Goal: Transaction & Acquisition: Subscribe to service/newsletter

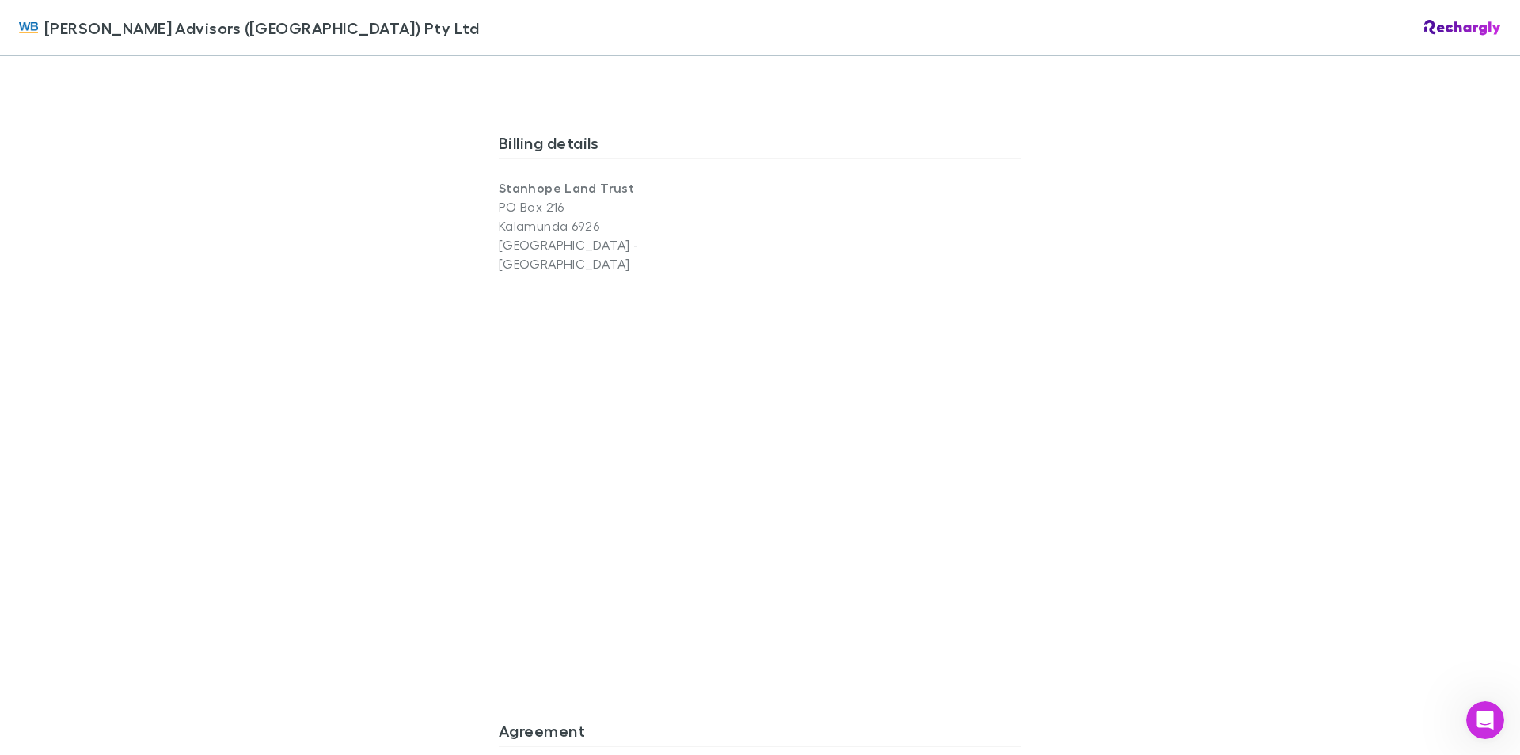
drag, startPoint x: 1322, startPoint y: 373, endPoint x: 1295, endPoint y: 378, distance: 27.5
click at [1322, 373] on div "William Buck Advisors (WA) Pty Ltd William Buck Advisors (WA) Pty Ltd Software …" at bounding box center [760, 377] width 1520 height 755
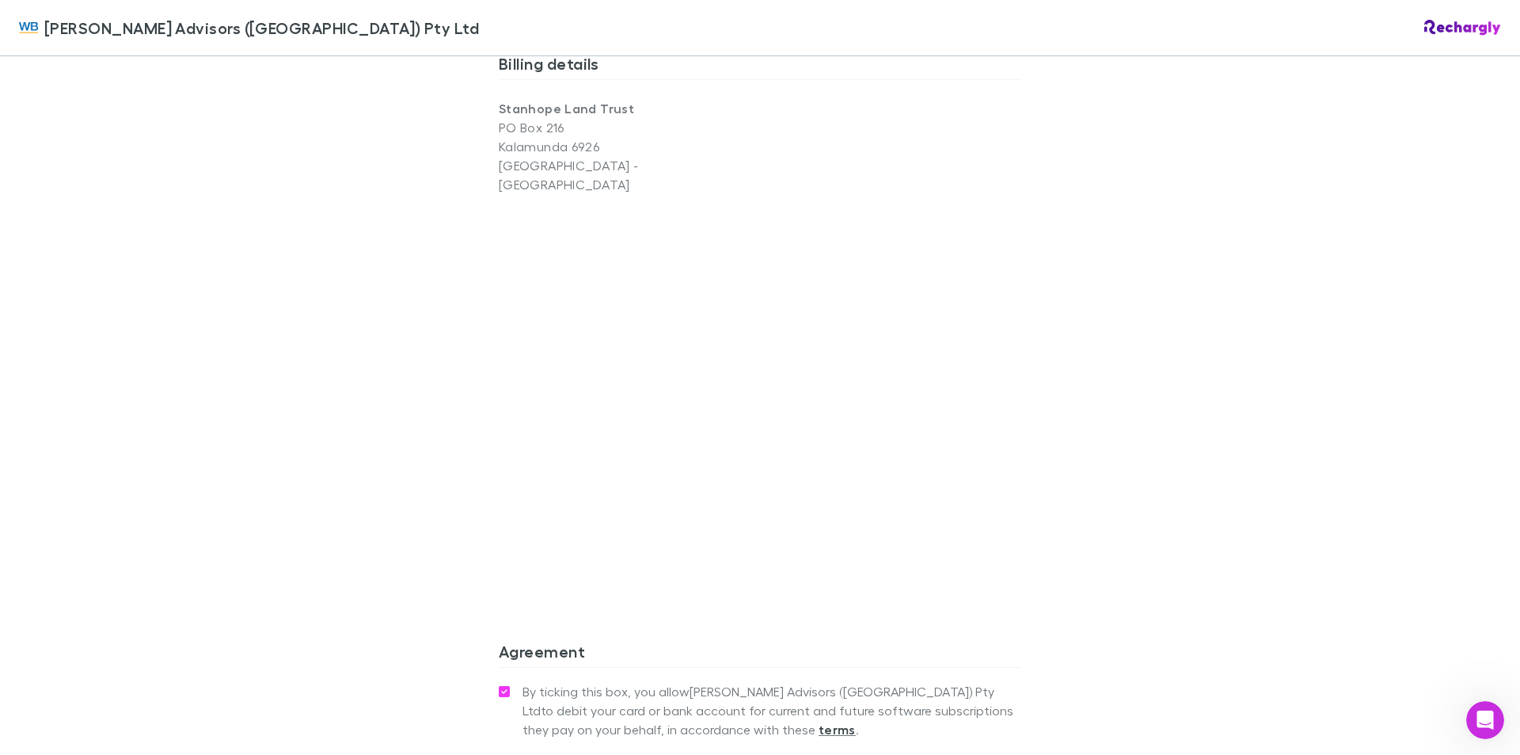
scroll to position [1308, 0]
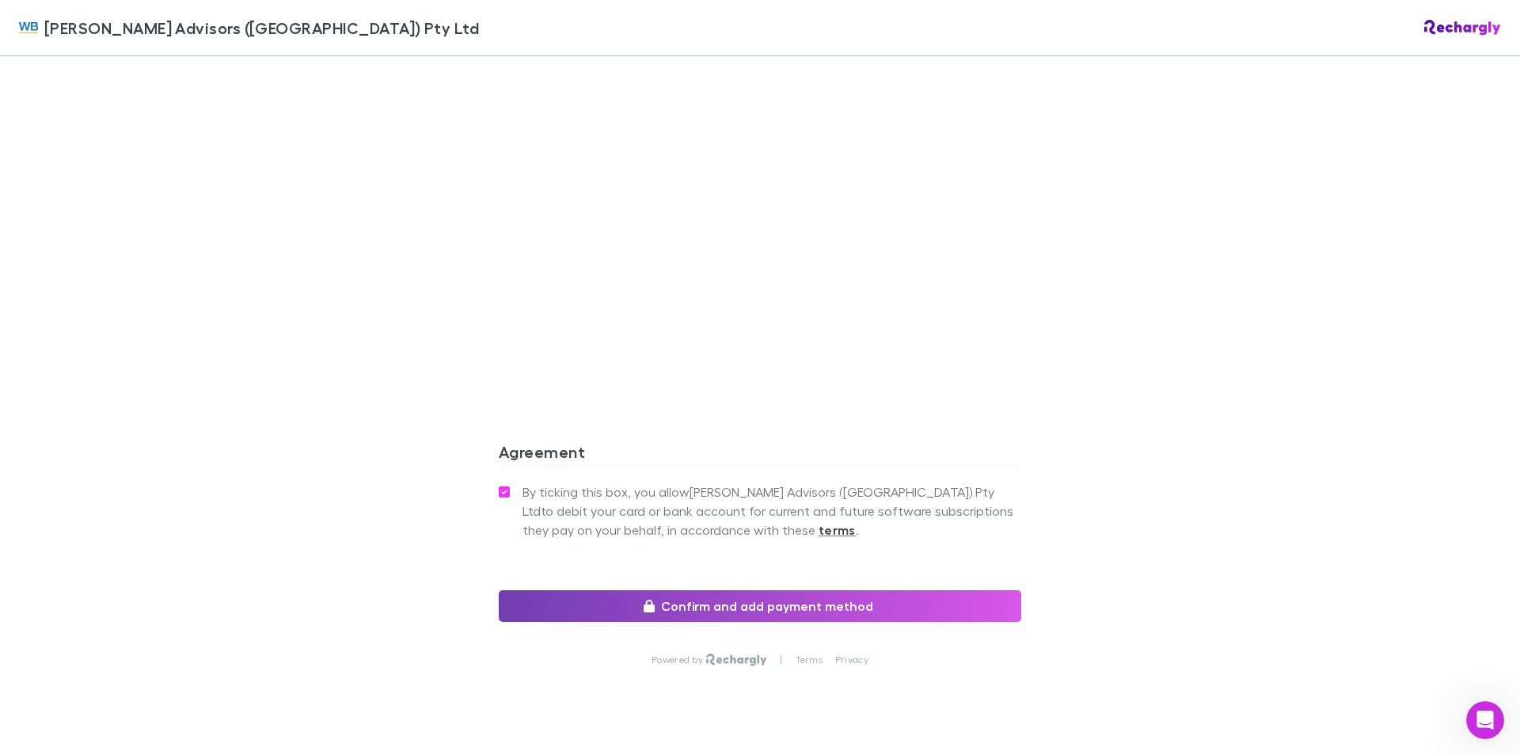
click at [770, 590] on button "Confirm and add payment method" at bounding box center [760, 606] width 523 height 32
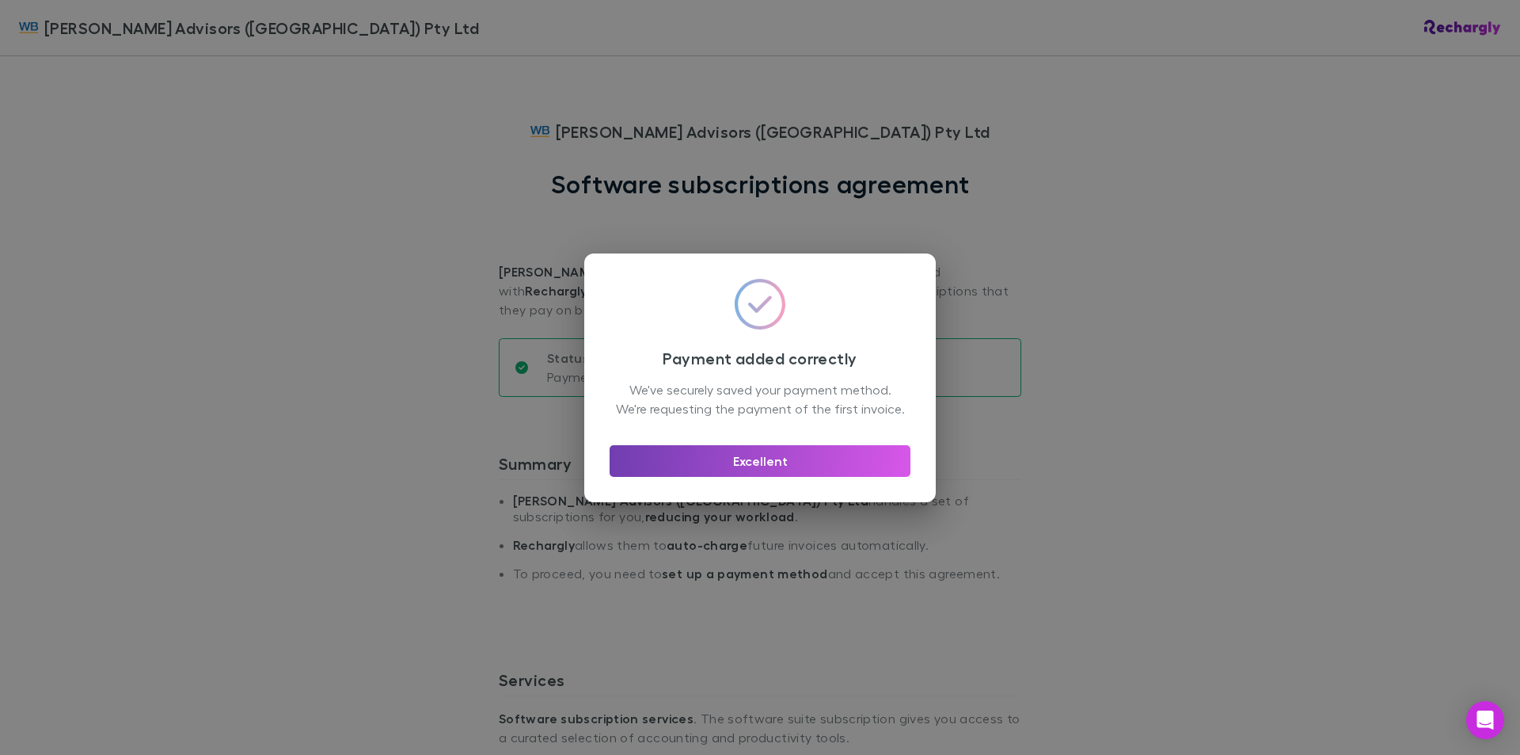
click at [747, 473] on button "Excellent" at bounding box center [760, 461] width 301 height 32
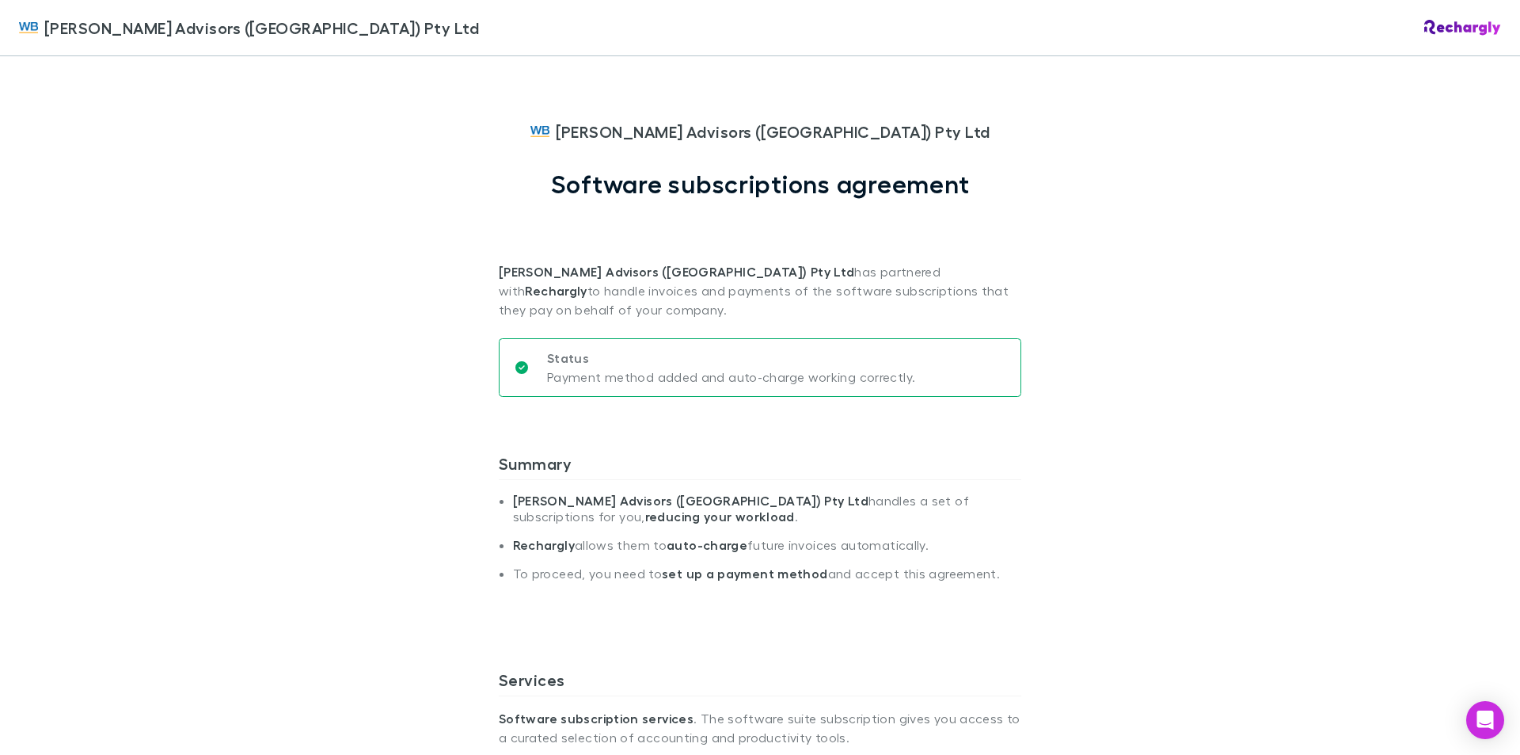
click at [1453, 25] on img at bounding box center [1462, 28] width 77 height 16
click at [33, 27] on img at bounding box center [28, 27] width 19 height 19
click at [119, 35] on span "[PERSON_NAME] Advisors ([GEOGRAPHIC_DATA]) Pty Ltd" at bounding box center [261, 28] width 435 height 24
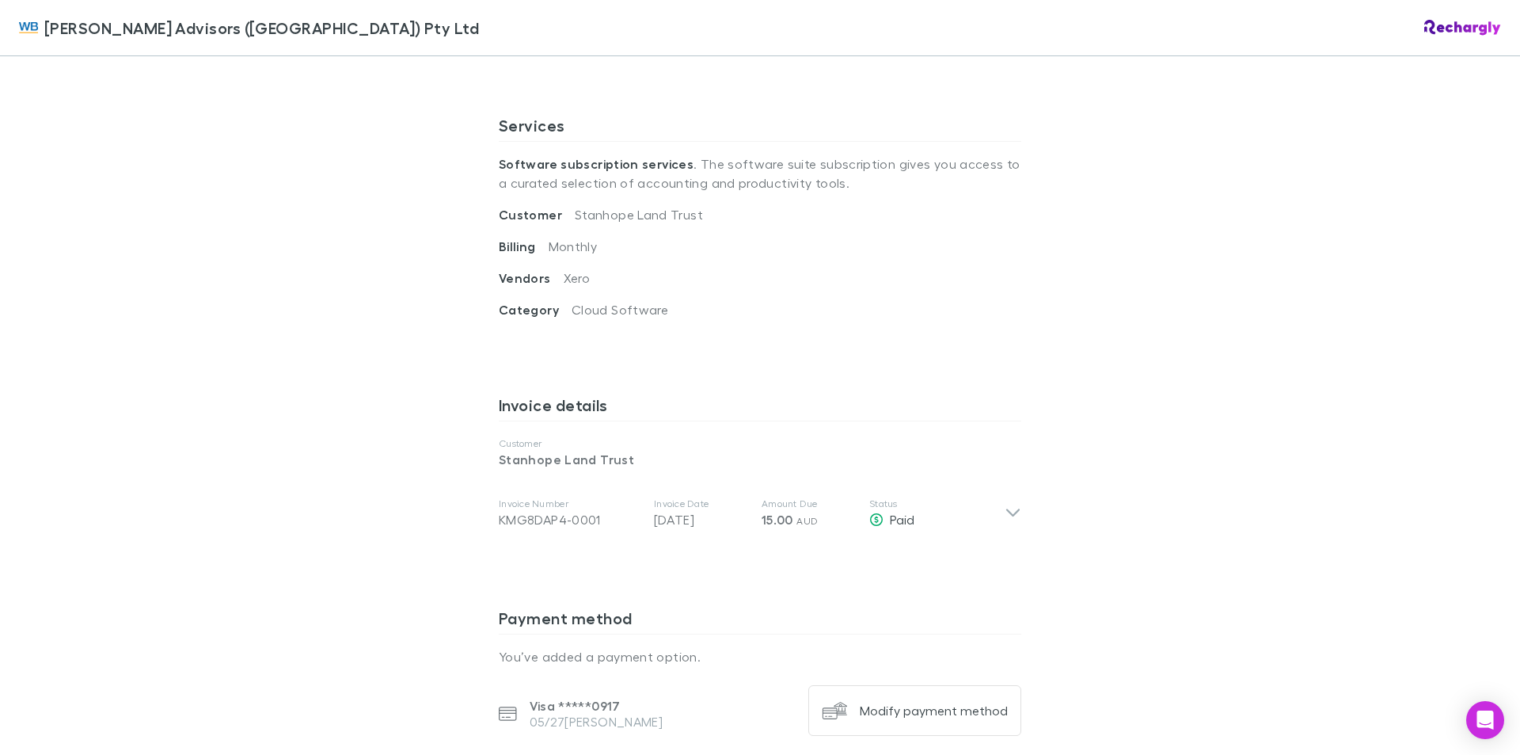
scroll to position [950, 0]
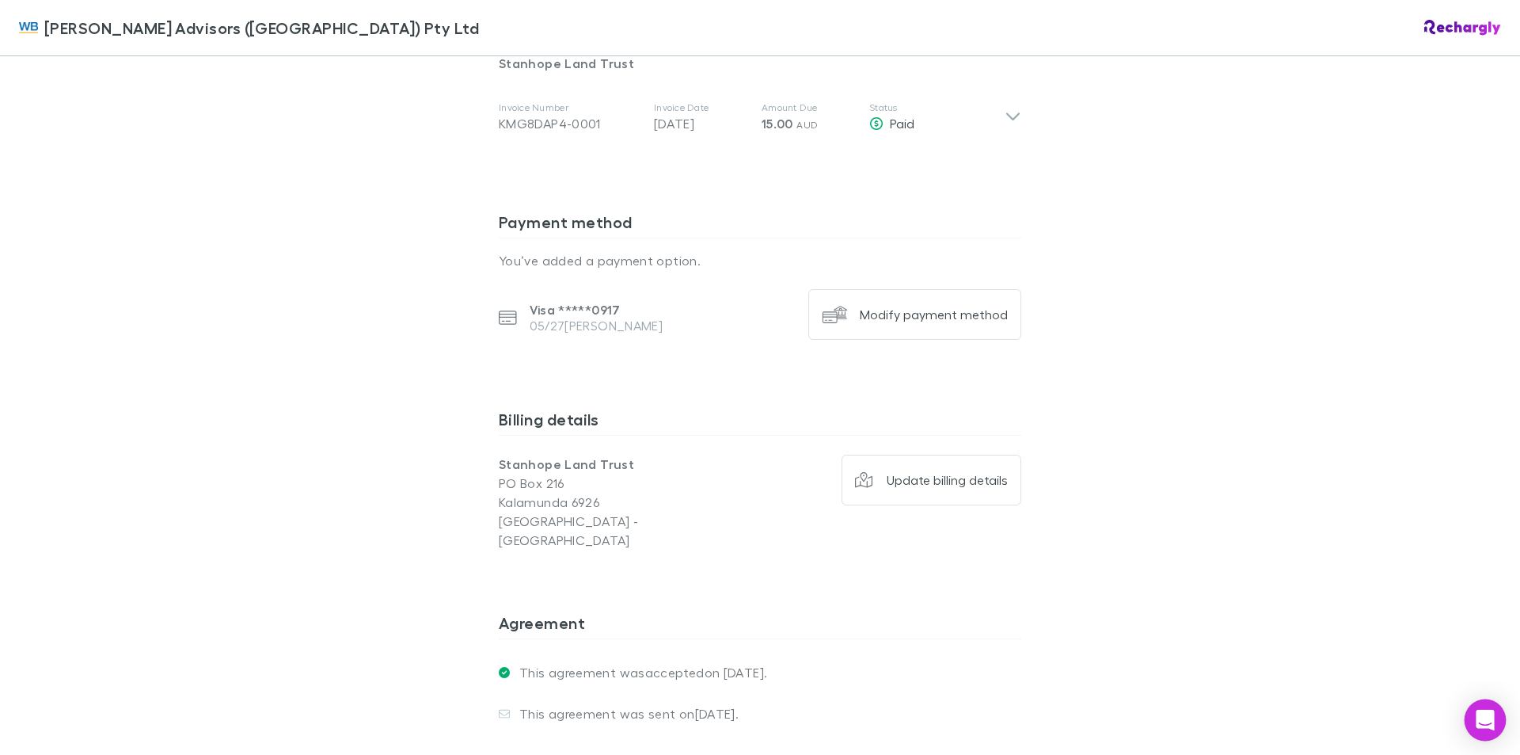
click at [1485, 720] on icon "Open Intercom Messenger" at bounding box center [1485, 719] width 18 height 21
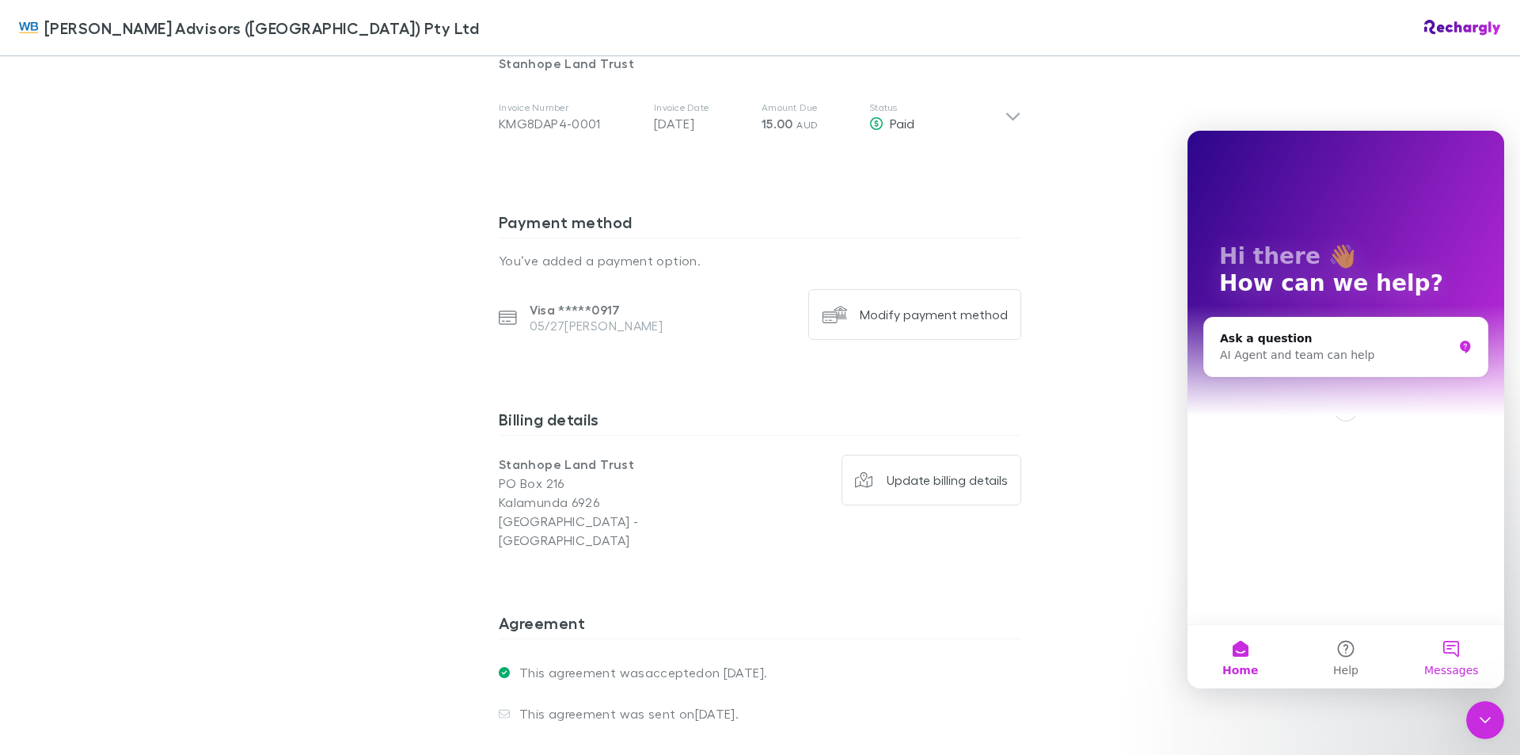
scroll to position [0, 0]
click at [1495, 720] on div "Close Intercom Messenger" at bounding box center [1485, 720] width 38 height 38
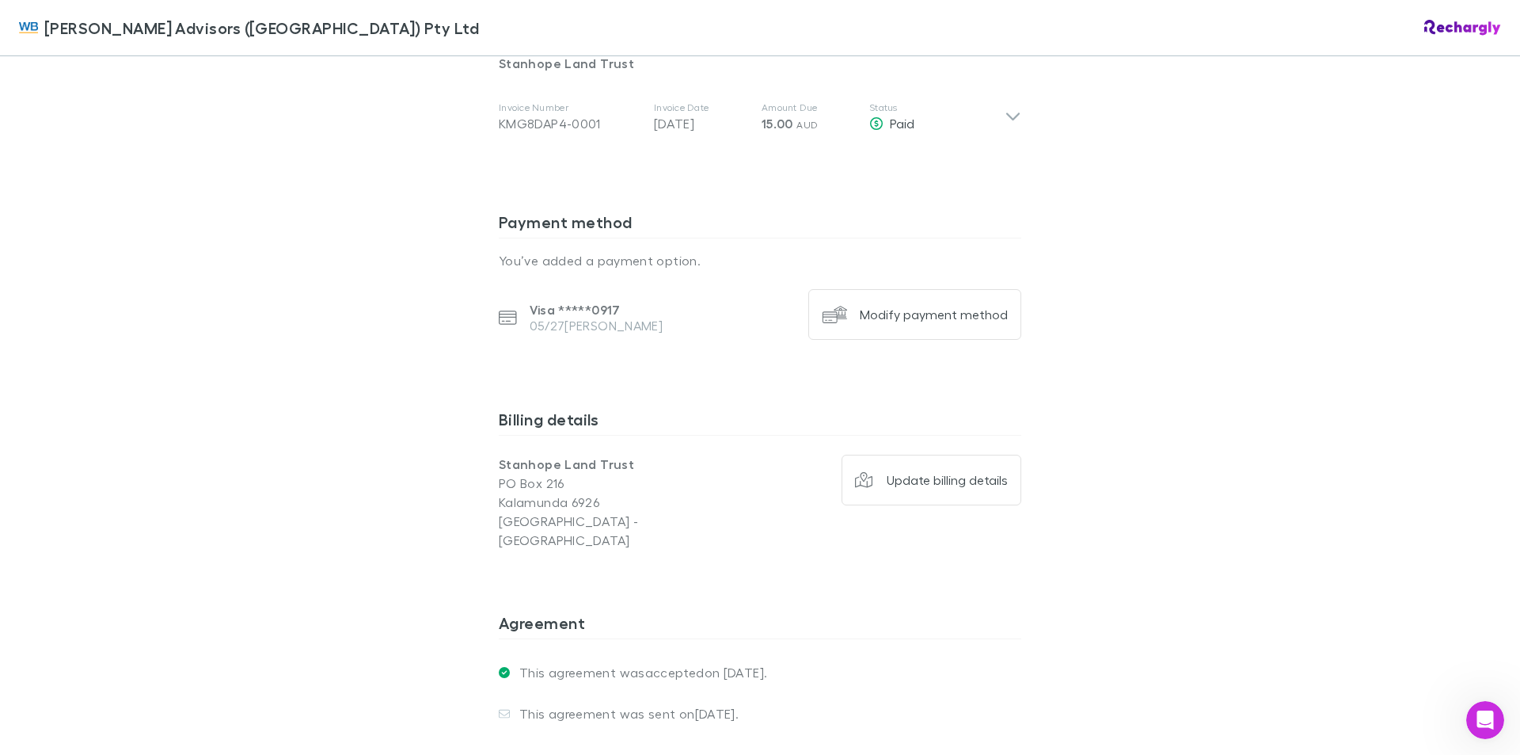
scroll to position [1062, 0]
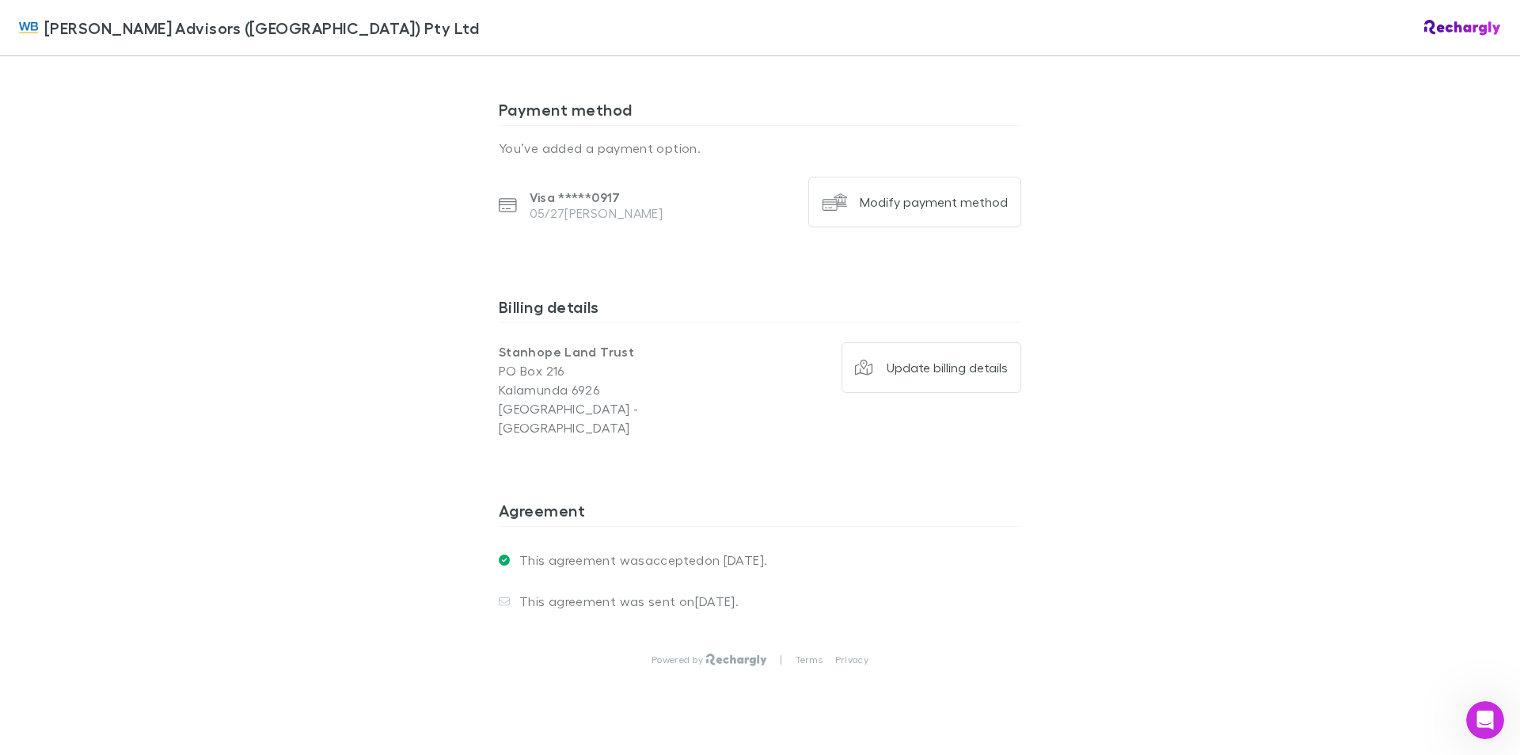
click at [714, 653] on img at bounding box center [736, 659] width 61 height 13
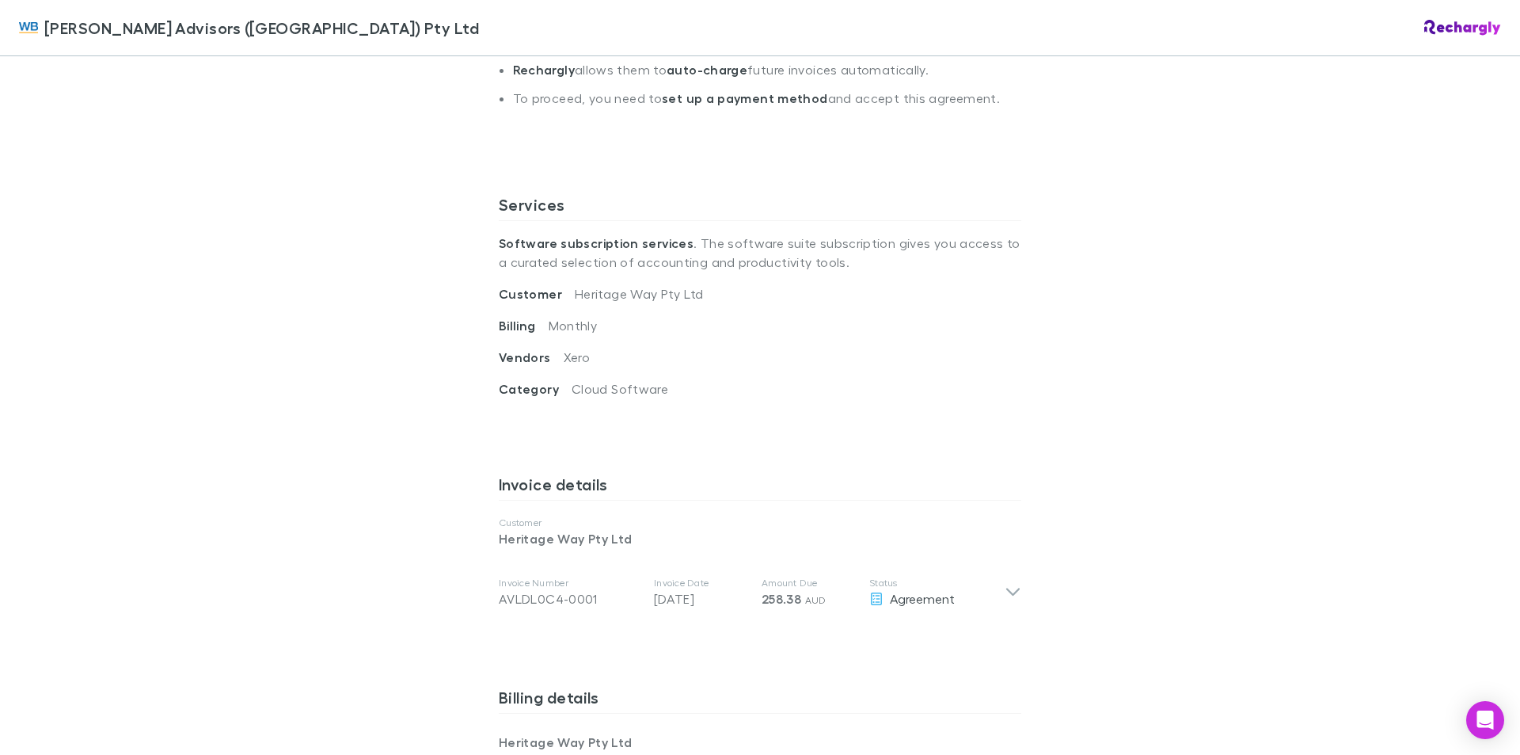
scroll to position [633, 0]
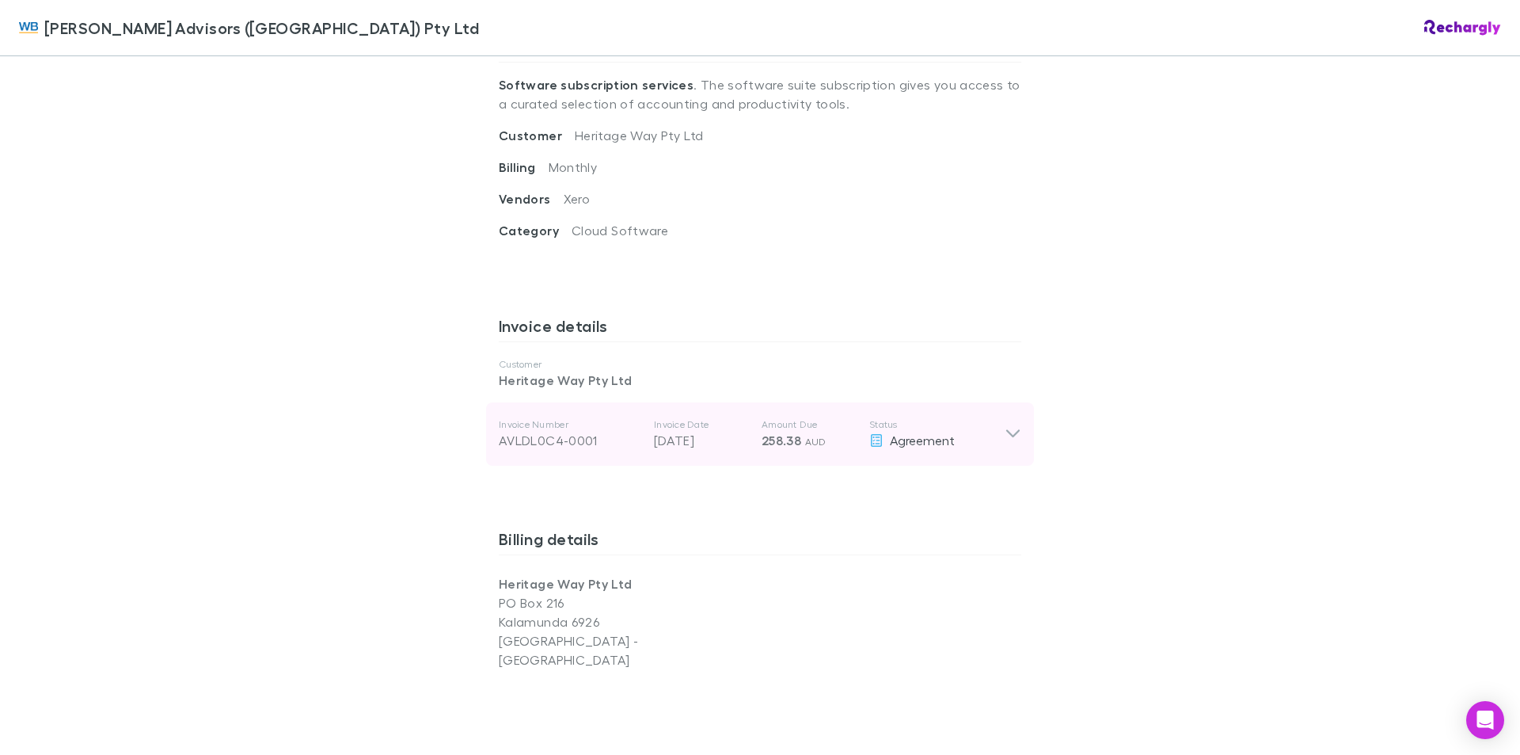
click at [1005, 424] on icon at bounding box center [1013, 433] width 17 height 19
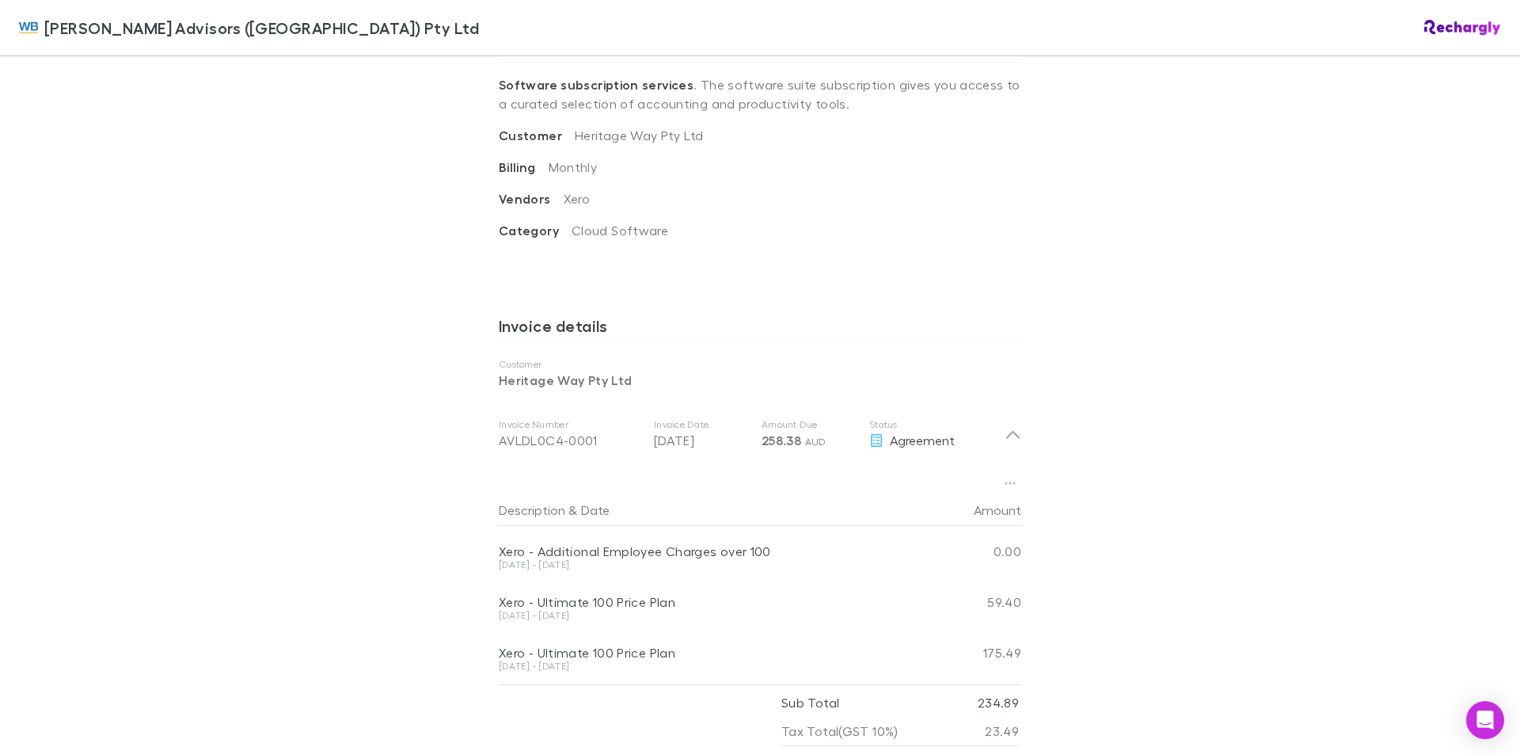
scroll to position [792, 0]
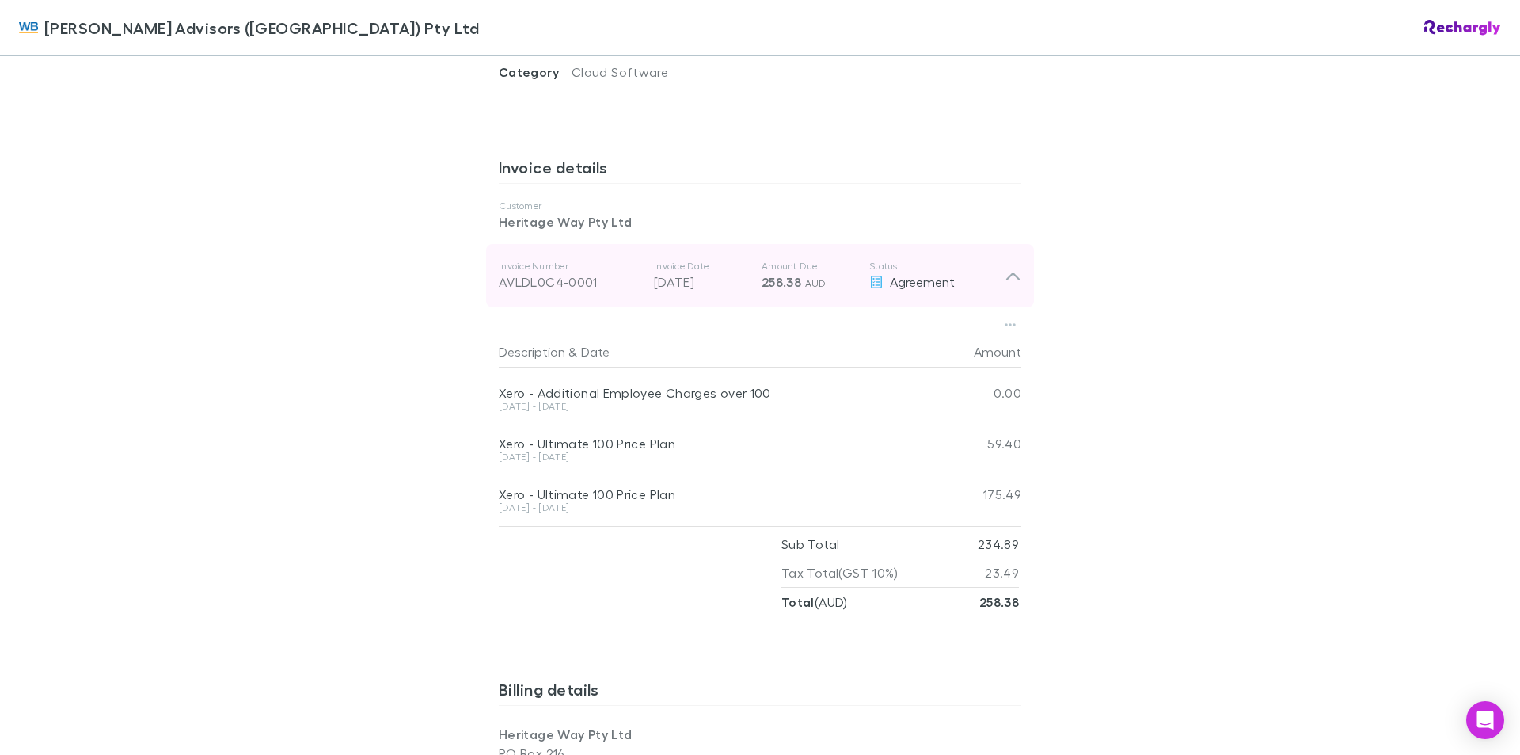
click at [1006, 272] on icon at bounding box center [1012, 276] width 13 height 8
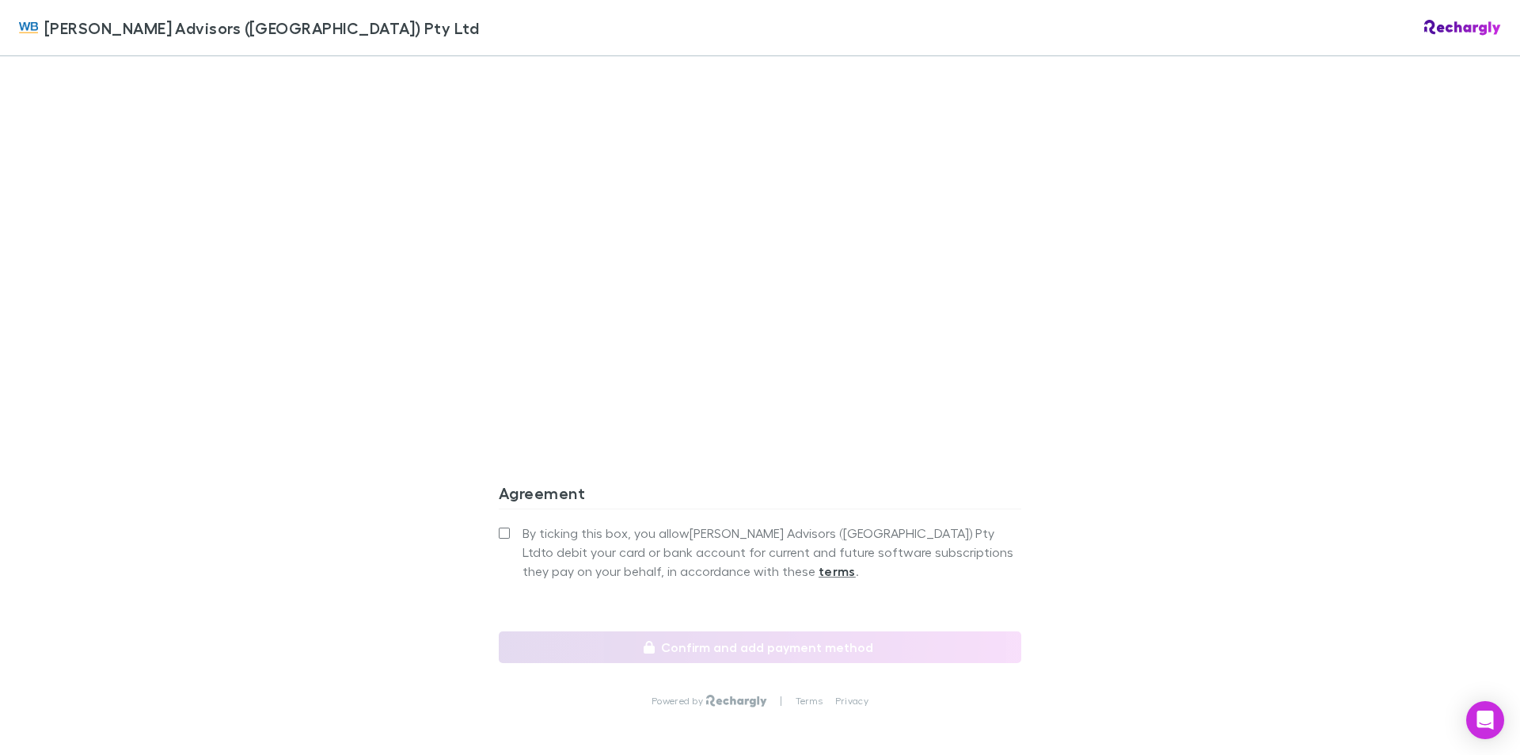
scroll to position [1308, 0]
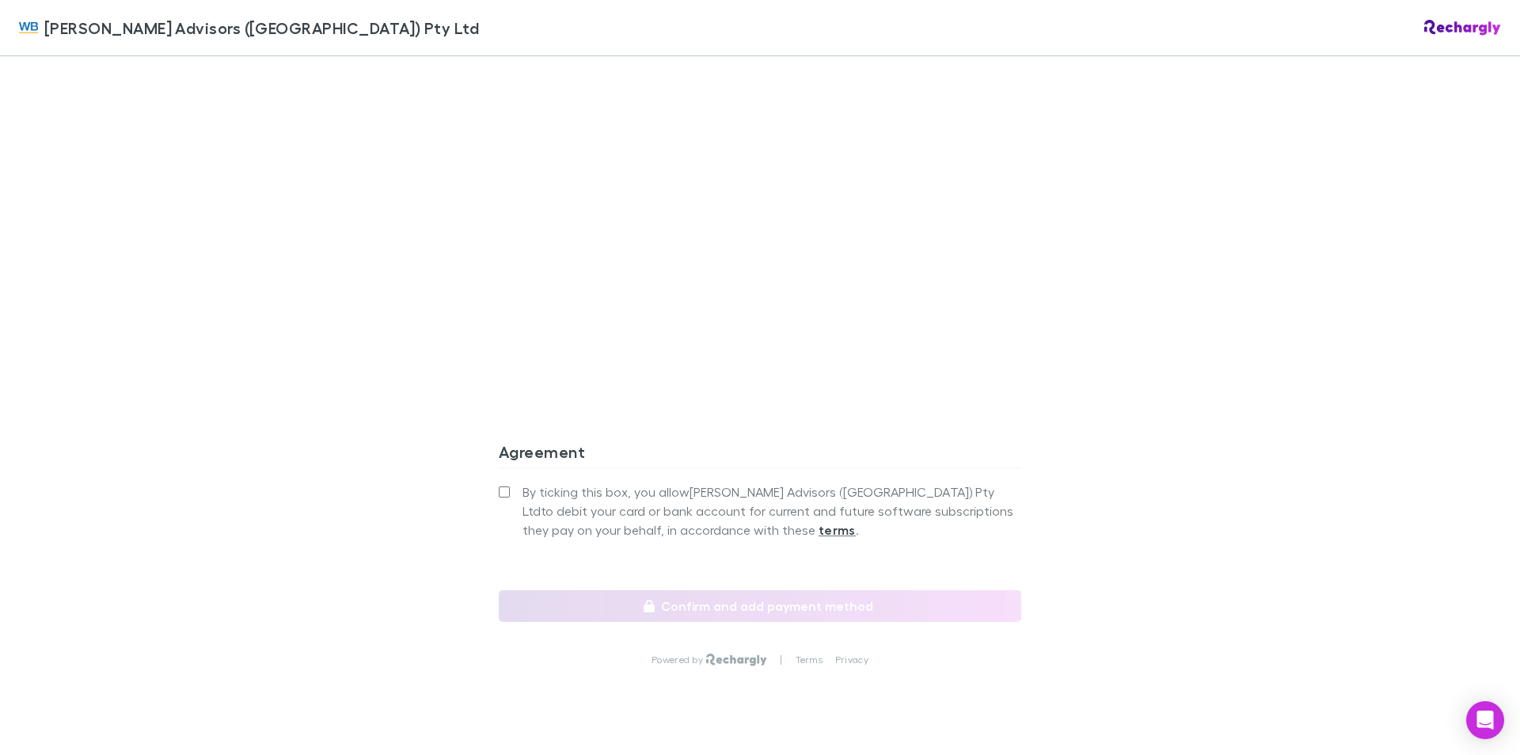
click at [515, 482] on label "By ticking this box, you allow William Buck Advisors (WA) Pty Ltd to debit your…" at bounding box center [760, 510] width 523 height 57
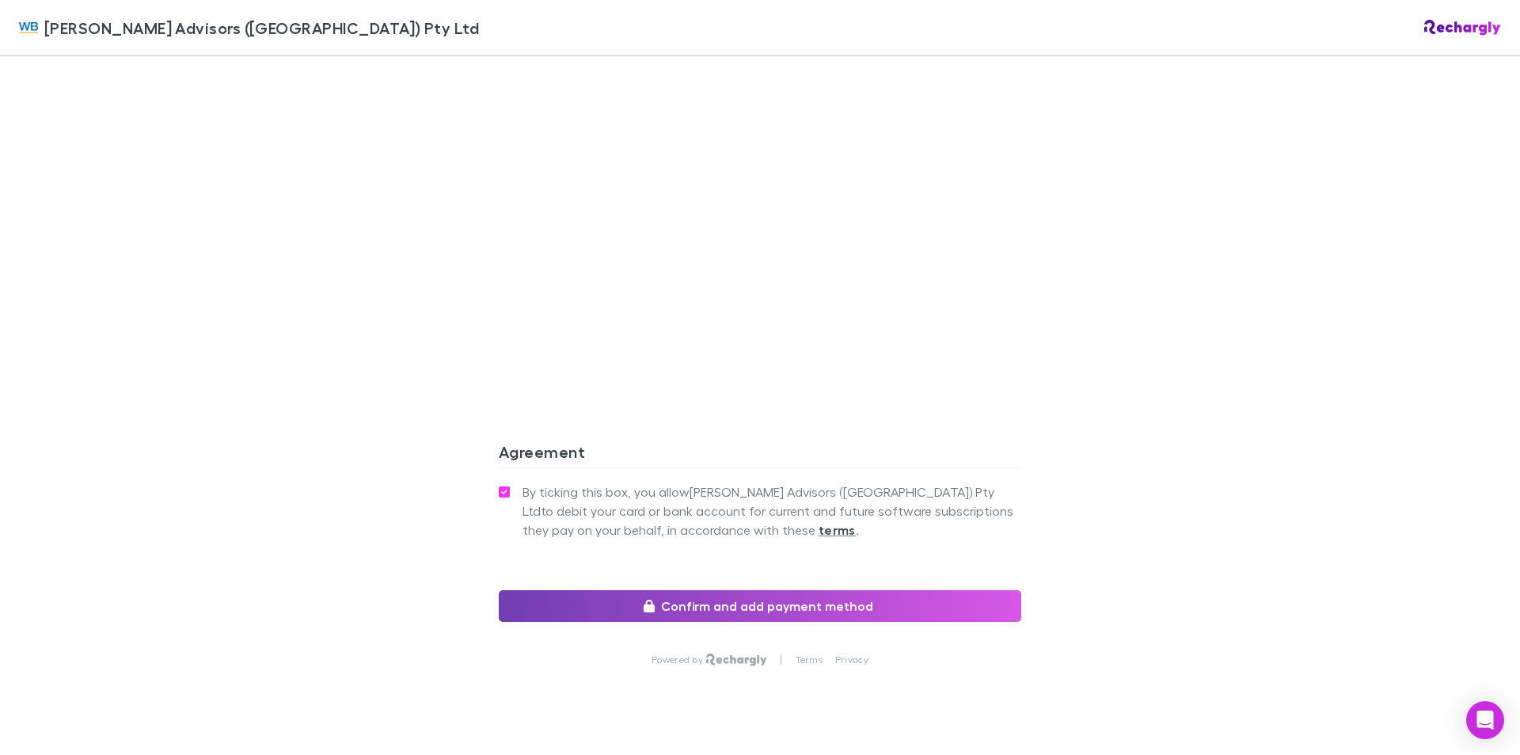
click at [749, 590] on button "Confirm and add payment method" at bounding box center [760, 606] width 523 height 32
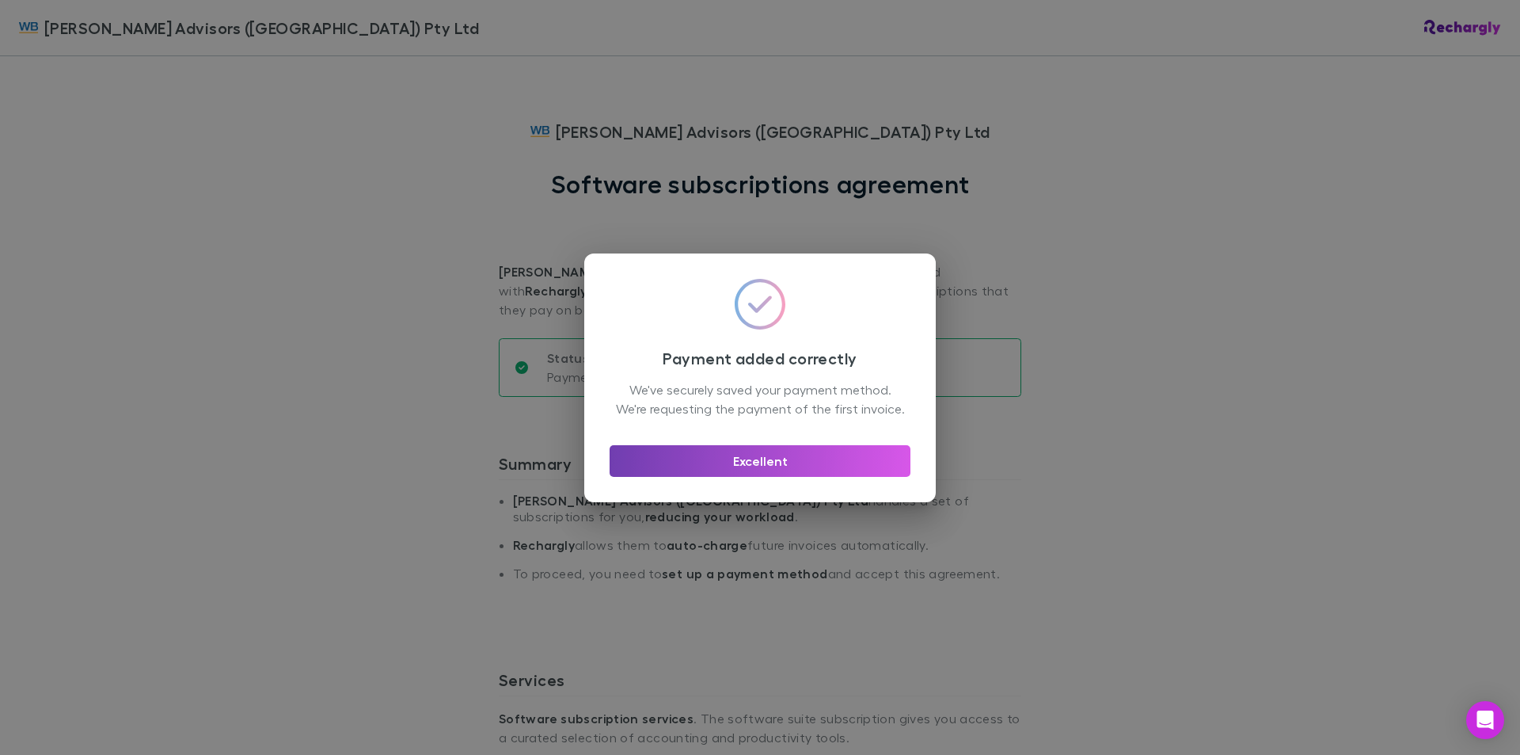
click at [751, 477] on button "Excellent" at bounding box center [760, 461] width 301 height 32
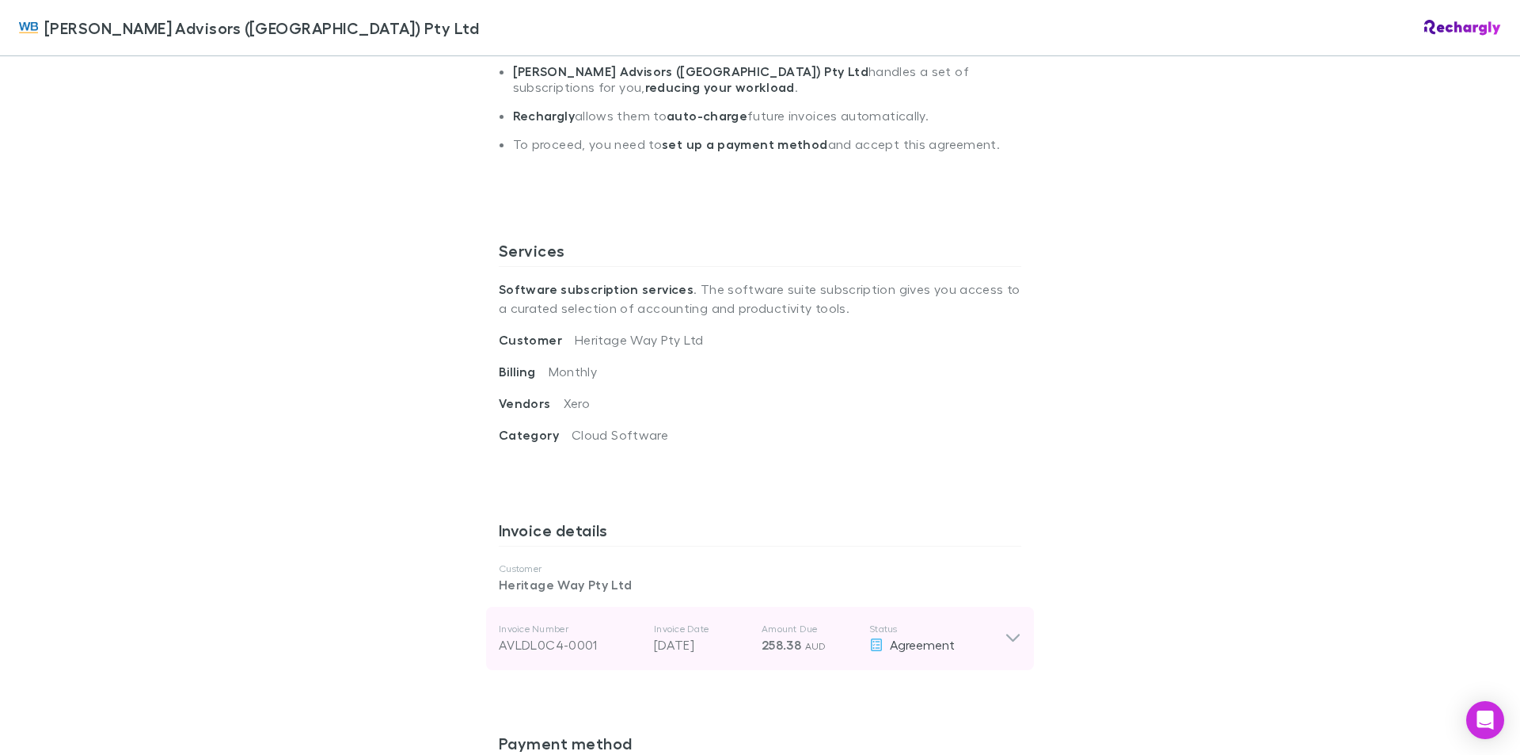
scroll to position [587, 0]
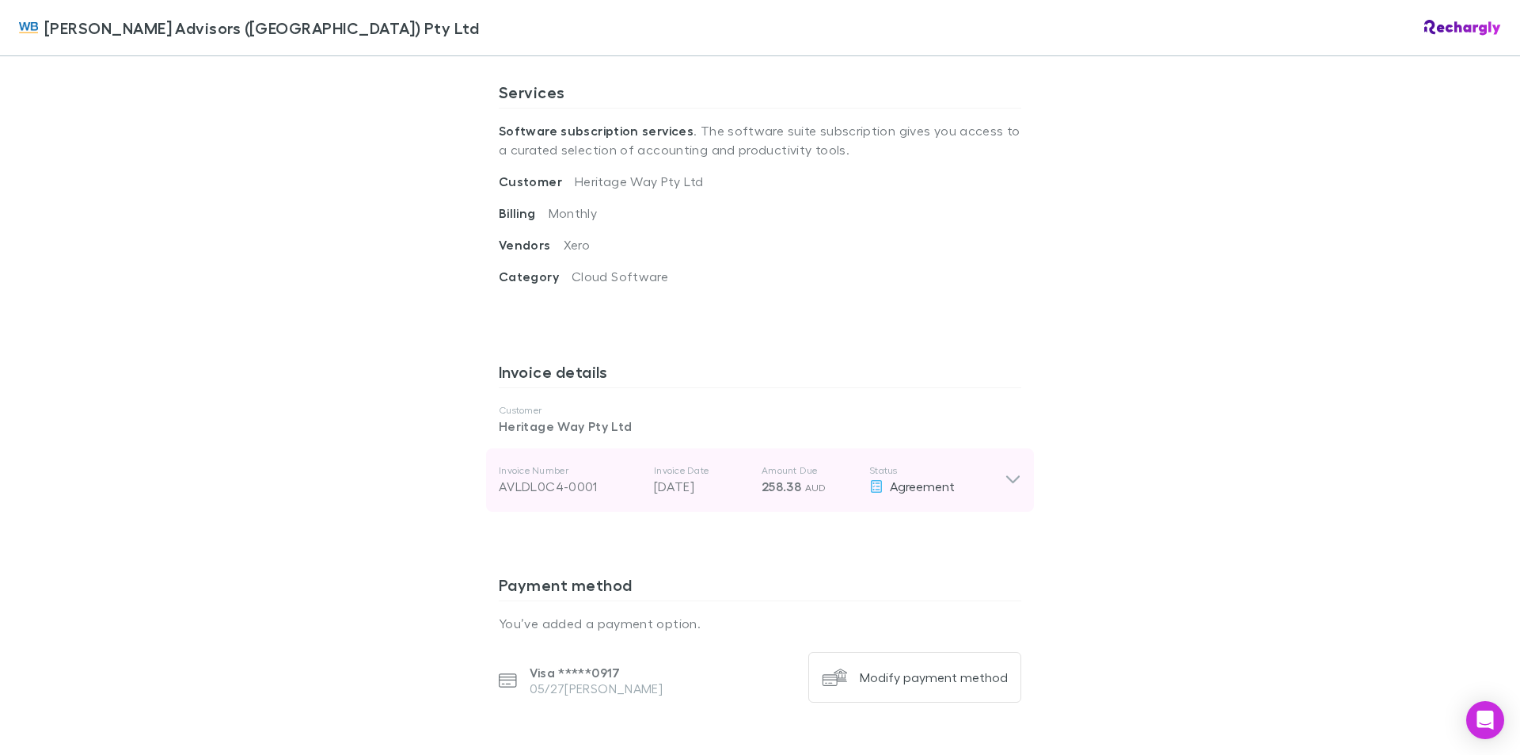
click at [534, 477] on div "AVLDL0C4-0001" at bounding box center [570, 486] width 143 height 19
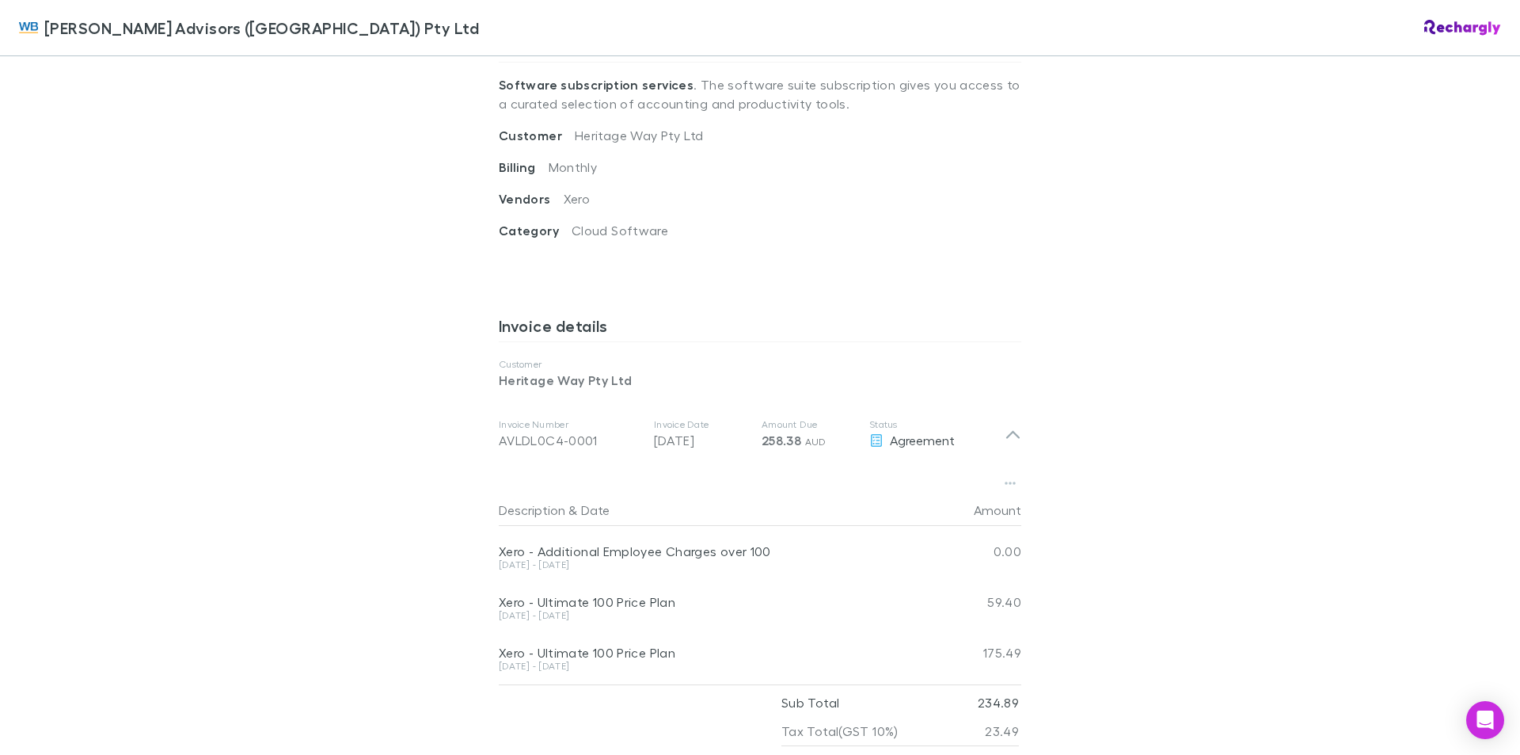
scroll to position [792, 0]
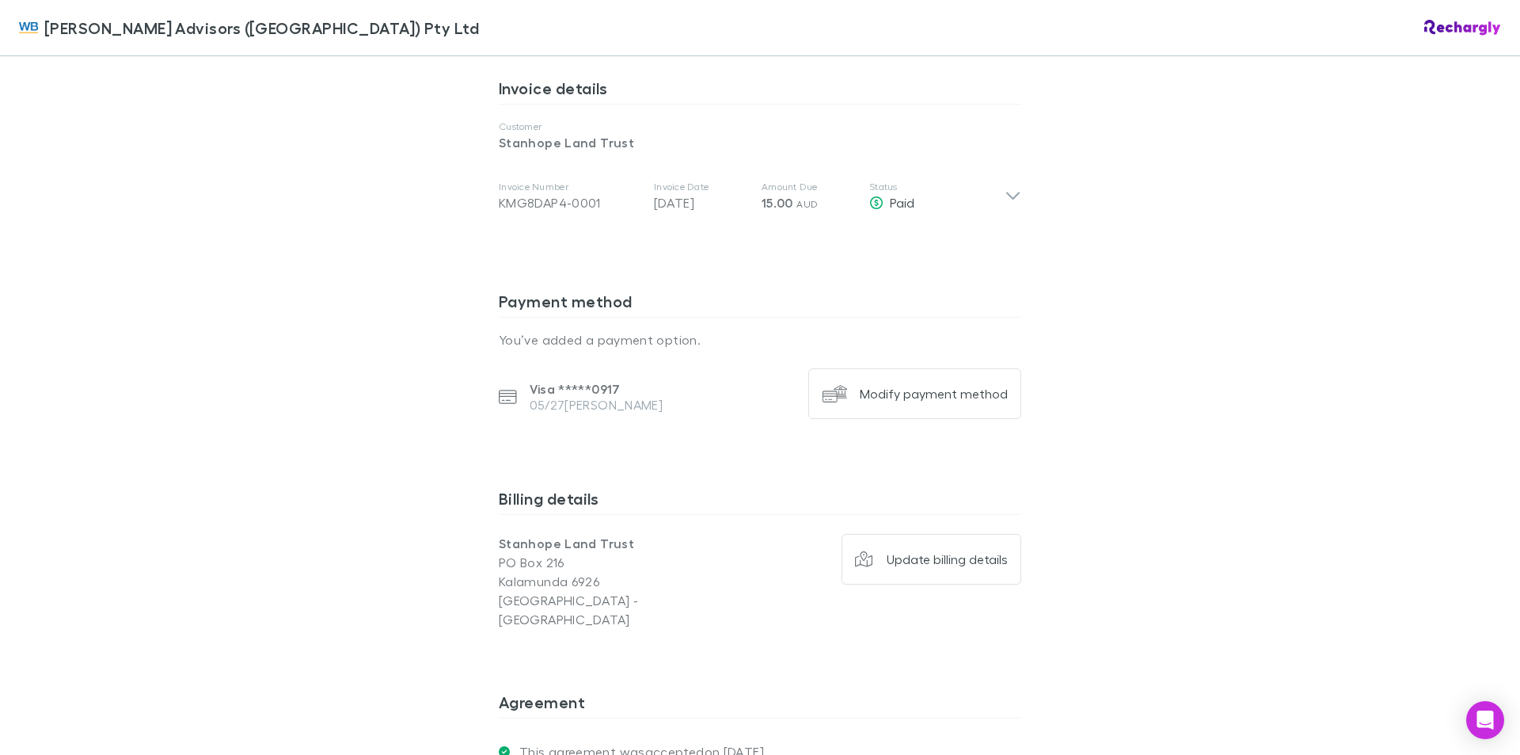
scroll to position [554, 0]
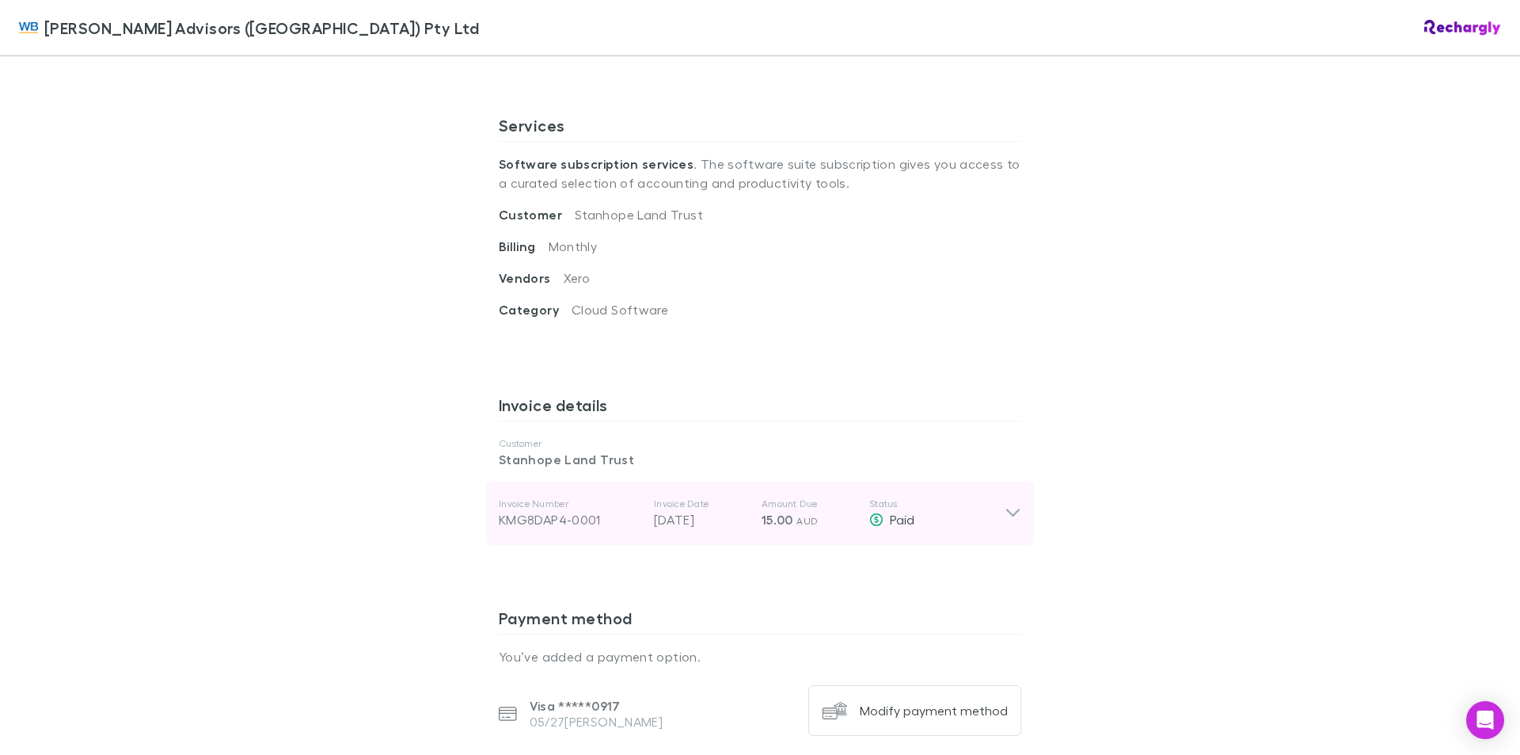
click at [549, 510] on div "KMG8DAP4-0001" at bounding box center [570, 519] width 143 height 19
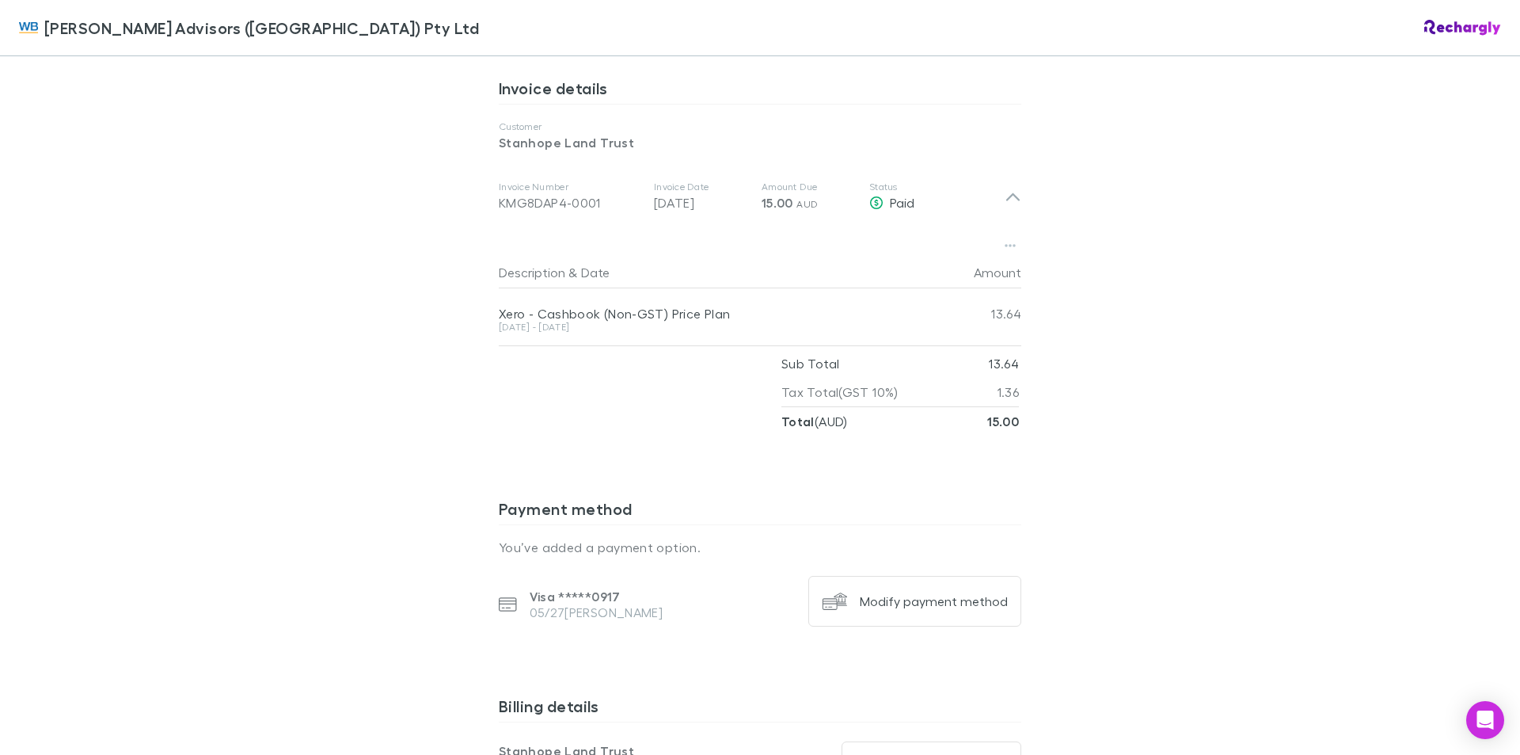
scroll to position [713, 0]
